Goal: Transaction & Acquisition: Purchase product/service

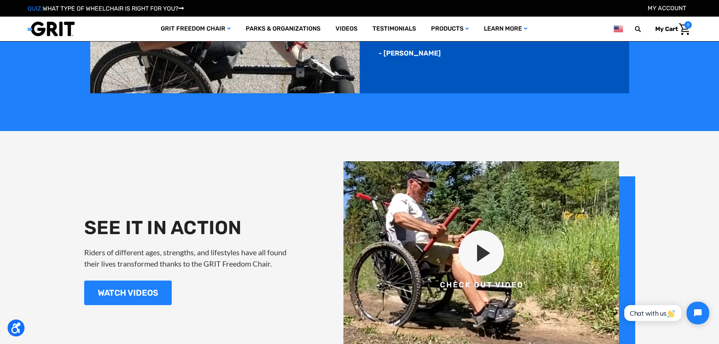
scroll to position [905, 0]
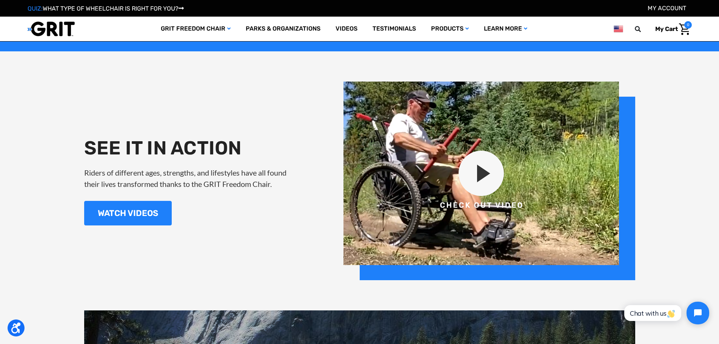
click at [490, 171] on img at bounding box center [489, 180] width 292 height 198
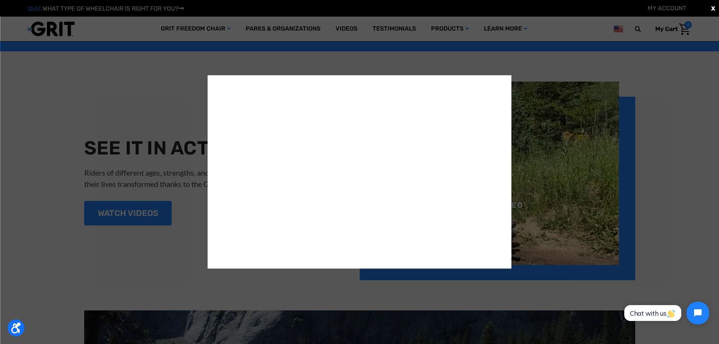
click at [650, 68] on div "X" at bounding box center [359, 172] width 719 height 344
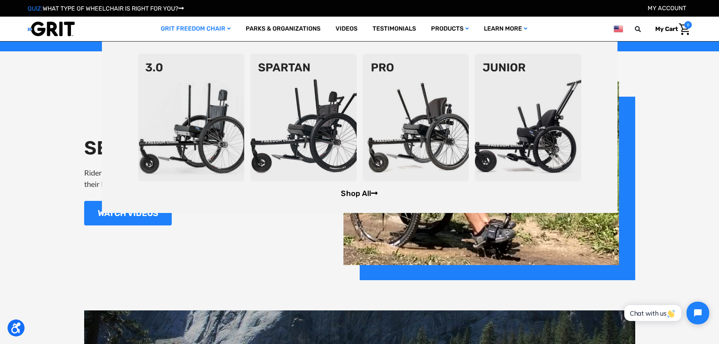
click at [366, 194] on link "Shop All" at bounding box center [359, 193] width 37 height 9
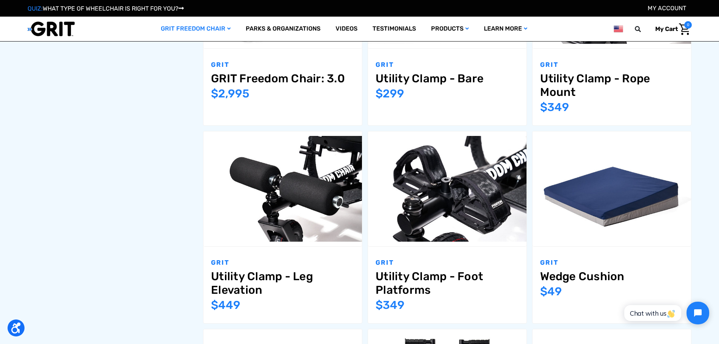
scroll to position [301, 0]
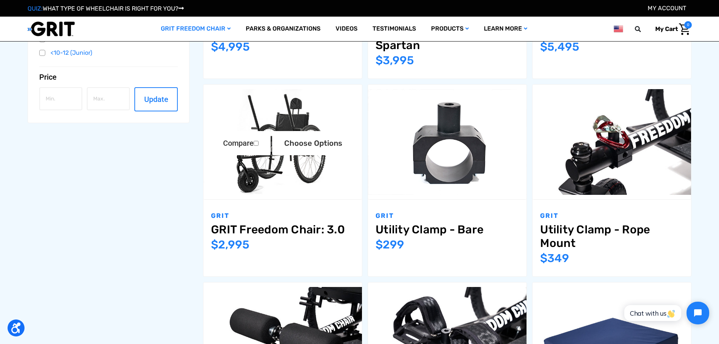
click at [310, 118] on img "GRIT Freedom Chair: 3.0,$2,995.00\a" at bounding box center [282, 142] width 158 height 106
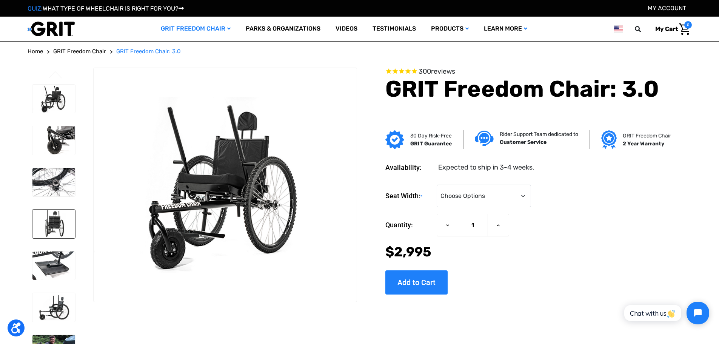
click at [51, 217] on img at bounding box center [53, 223] width 43 height 29
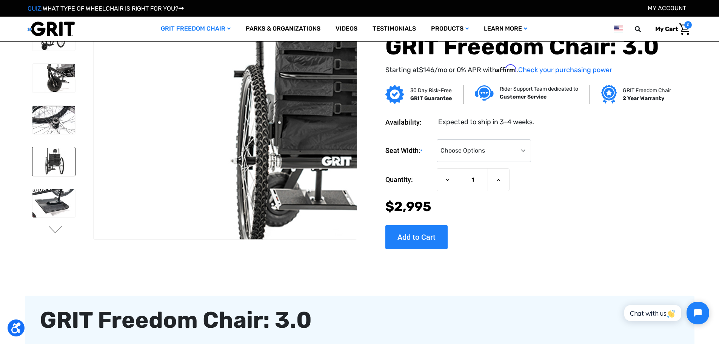
scroll to position [38, 0]
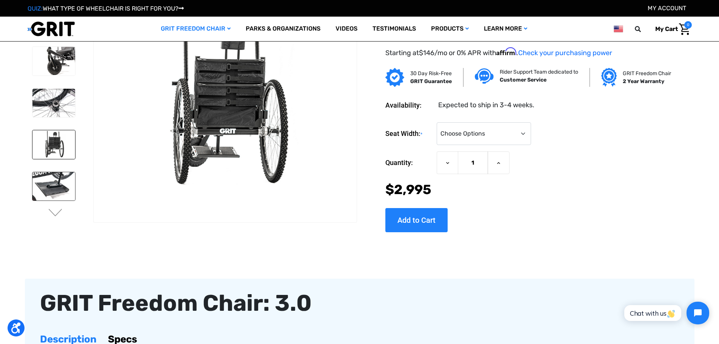
click at [52, 174] on img at bounding box center [53, 186] width 43 height 29
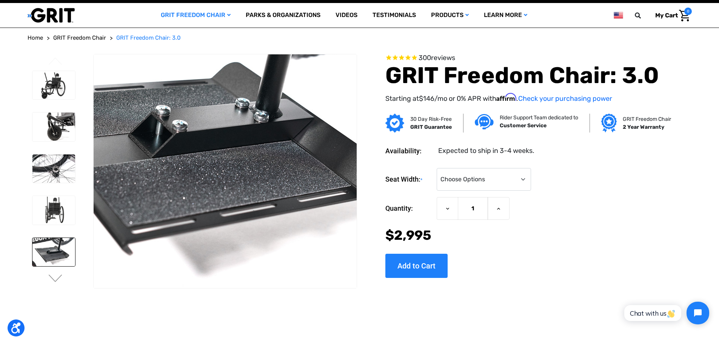
scroll to position [0, 0]
